Goal: Task Accomplishment & Management: Manage account settings

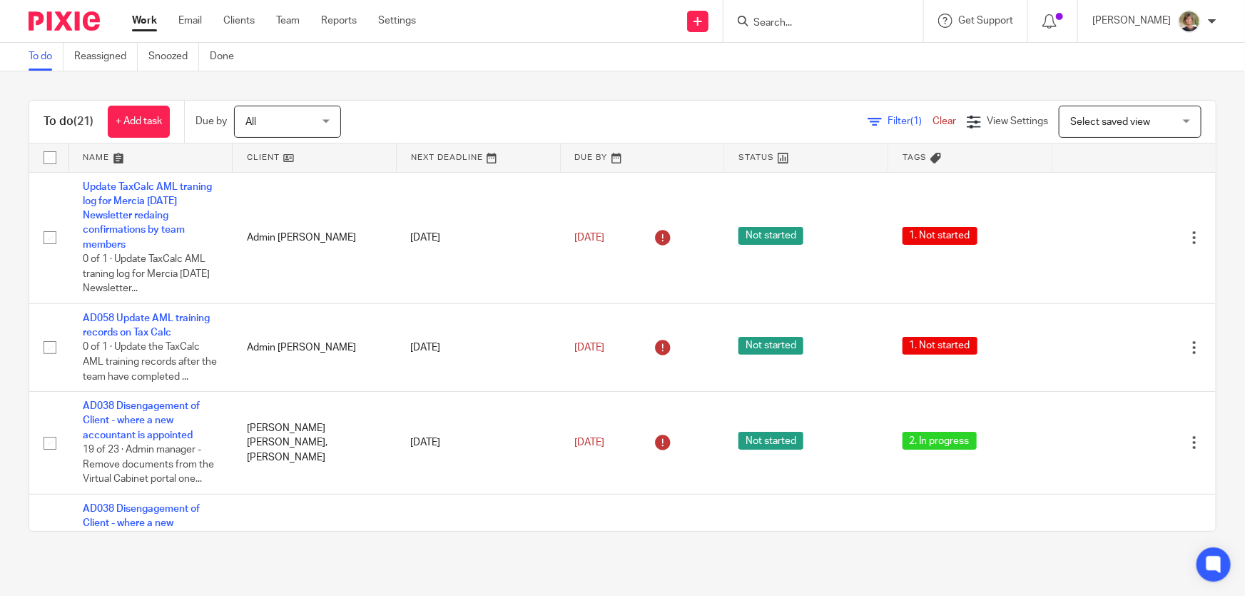
click at [1214, 17] on div at bounding box center [1212, 21] width 9 height 9
click at [1148, 97] on span "Logout" at bounding box center [1151, 99] width 32 height 10
click at [1155, 19] on p "Marianne Price" at bounding box center [1132, 21] width 78 height 14
click at [1154, 98] on span "Logout" at bounding box center [1151, 99] width 32 height 10
